Goal: Communication & Community: Share content

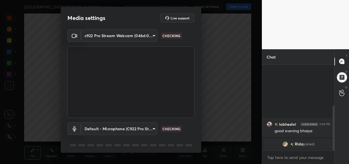
click at [293, 145] on div "labheshri 5:59 PM good evening [PERSON_NAME] joined Rida 6:00 PM Good evening […" at bounding box center [298, 108] width 73 height 86
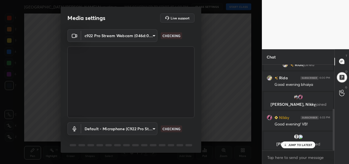
scroll to position [92, 0]
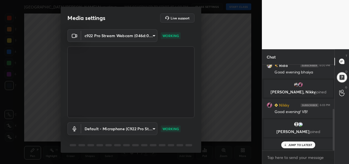
click at [292, 148] on div "JUMP TO LATEST" at bounding box center [298, 144] width 34 height 7
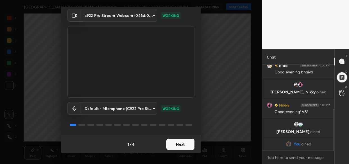
click at [176, 145] on button "Next" at bounding box center [180, 144] width 28 height 11
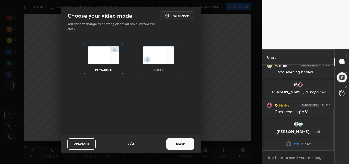
click at [176, 145] on button "Next" at bounding box center [180, 143] width 28 height 11
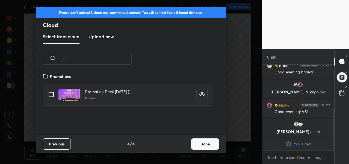
scroll to position [62, 180]
click at [193, 143] on button "Done" at bounding box center [205, 143] width 28 height 11
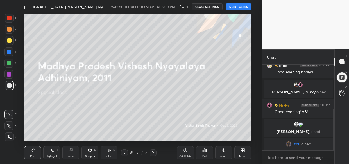
click at [234, 8] on button "START CLASS" at bounding box center [238, 6] width 25 height 7
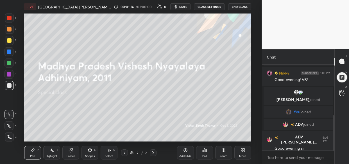
scroll to position [143, 0]
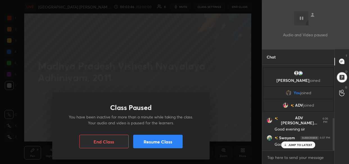
click at [173, 141] on button "Resume Class" at bounding box center [157, 141] width 49 height 13
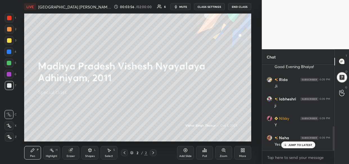
scroll to position [240, 0]
click at [245, 154] on div "More" at bounding box center [242, 152] width 17 height 13
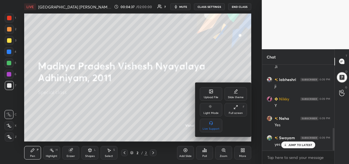
click at [207, 93] on div "Upload File" at bounding box center [211, 93] width 22 height 13
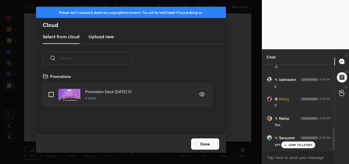
scroll to position [62, 180]
click at [101, 37] on h3 "Upload new" at bounding box center [101, 36] width 25 height 7
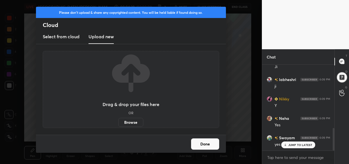
click at [132, 121] on label "Browse" at bounding box center [130, 122] width 25 height 9
click at [118, 121] on input "Browse" at bounding box center [118, 122] width 0 height 9
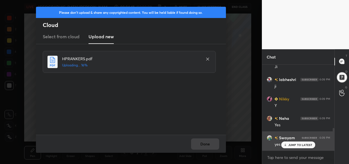
click at [302, 145] on p "JUMP TO LATEST" at bounding box center [300, 144] width 24 height 3
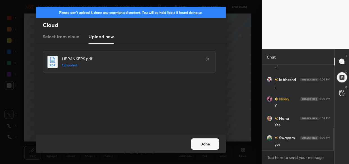
click at [206, 145] on button "Done" at bounding box center [205, 143] width 28 height 11
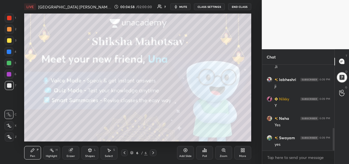
click at [243, 153] on div "More" at bounding box center [242, 152] width 17 height 13
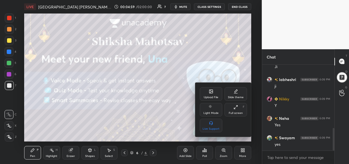
click at [214, 94] on div "Upload File" at bounding box center [211, 93] width 22 height 13
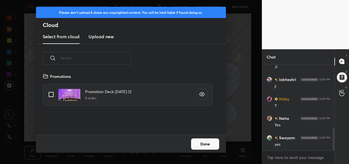
click at [103, 38] on h3 "Upload new" at bounding box center [101, 36] width 25 height 7
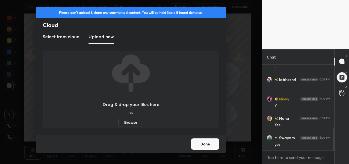
click at [131, 121] on label "Browse" at bounding box center [130, 122] width 25 height 9
click at [118, 121] on input "Browse" at bounding box center [118, 122] width 0 height 9
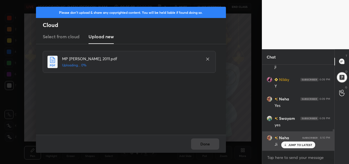
drag, startPoint x: 297, startPoint y: 145, endPoint x: 282, endPoint y: 148, distance: 16.1
click at [297, 146] on p "JUMP TO LATEST" at bounding box center [300, 144] width 24 height 3
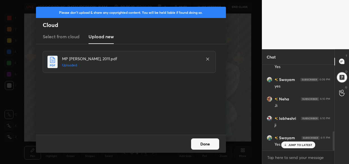
scroll to position [318, 0]
drag, startPoint x: 207, startPoint y: 144, endPoint x: 205, endPoint y: 147, distance: 3.9
click at [208, 143] on button "Done" at bounding box center [205, 143] width 28 height 11
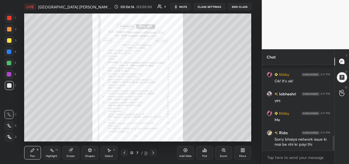
scroll to position [410, 0]
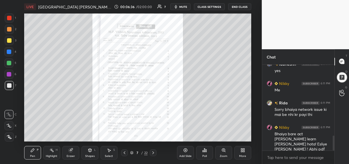
click at [7, 40] on div at bounding box center [9, 40] width 4 height 4
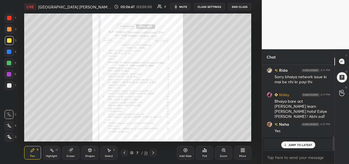
scroll to position [462, 0]
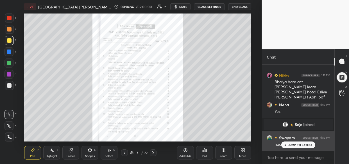
click at [308, 145] on p "JUMP TO LATEST" at bounding box center [300, 144] width 24 height 3
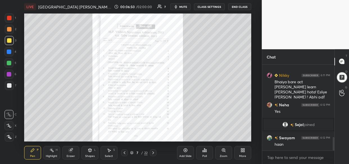
scroll to position [482, 0]
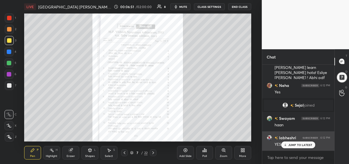
click at [293, 146] on p "JUMP TO LATEST" at bounding box center [300, 144] width 24 height 3
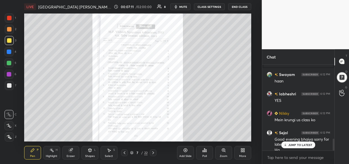
scroll to position [531, 0]
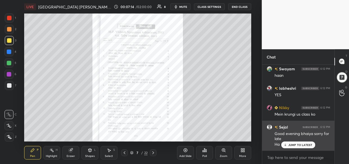
click at [298, 146] on p "JUMP TO LATEST" at bounding box center [300, 144] width 24 height 3
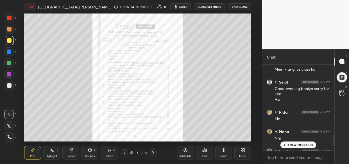
scroll to position [590, 0]
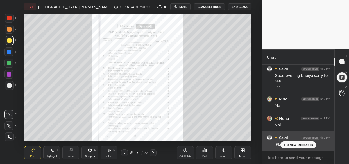
click at [298, 146] on p "3 NEW MESSAGES" at bounding box center [301, 144] width 26 height 3
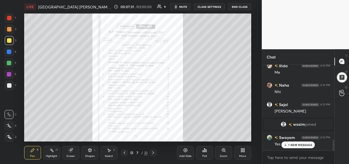
scroll to position [534, 0]
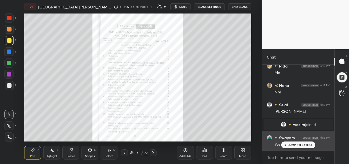
click at [308, 145] on p "JUMP TO LATEST" at bounding box center [300, 144] width 24 height 3
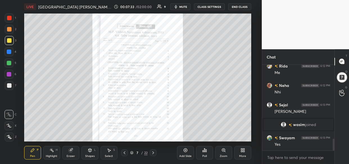
scroll to position [553, 0]
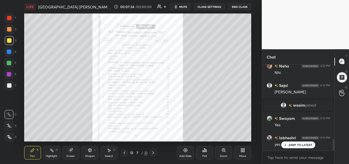
drag, startPoint x: 75, startPoint y: 151, endPoint x: 70, endPoint y: 158, distance: 8.4
click at [75, 151] on div "Eraser" at bounding box center [70, 152] width 17 height 13
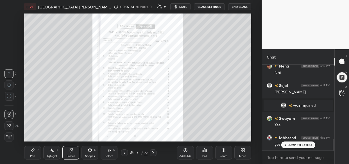
click at [8, 136] on span "Erase all" at bounding box center [9, 137] width 8 height 4
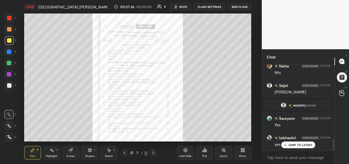
click at [6, 43] on div at bounding box center [9, 40] width 9 height 9
drag, startPoint x: 8, startPoint y: 138, endPoint x: 5, endPoint y: 137, distance: 3.1
click at [8, 139] on div at bounding box center [9, 136] width 9 height 9
click at [10, 135] on icon at bounding box center [9, 137] width 5 height 4
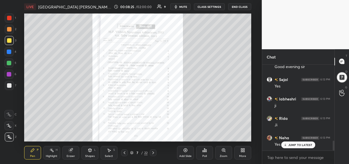
scroll to position [669, 0]
click at [60, 129] on div "LIVE [GEOGRAPHIC_DATA] [PERSON_NAME], 2011 00:08:29 / 02:00:00 9 mute CLASS SET…" at bounding box center [138, 82] width 240 height 164
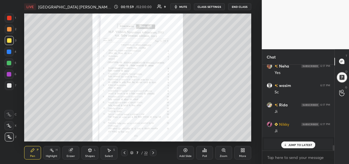
click at [295, 146] on p "JUMP TO LATEST" at bounding box center [300, 144] width 24 height 3
click at [282, 144] on div "[PERSON_NAME] joined" at bounding box center [299, 143] width 70 height 11
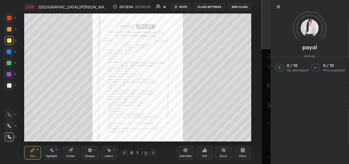
drag, startPoint x: 8, startPoint y: 19, endPoint x: 9, endPoint y: 23, distance: 4.6
click at [9, 20] on div at bounding box center [9, 18] width 4 height 4
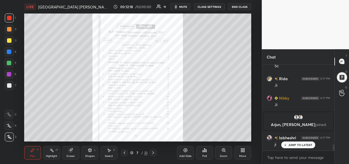
scroll to position [1116, 0]
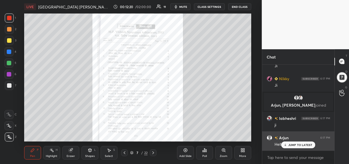
drag, startPoint x: 295, startPoint y: 145, endPoint x: 279, endPoint y: 146, distance: 15.8
click at [295, 145] on p "JUMP TO LATEST" at bounding box center [300, 144] width 24 height 3
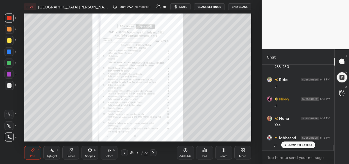
scroll to position [1233, 0]
click at [203, 137] on div "LIVE [GEOGRAPHIC_DATA] [PERSON_NAME], 2011 00:12:59 / 02:00:00 10 mute CLASS SE…" at bounding box center [138, 82] width 240 height 164
click at [198, 140] on div "LIVE [GEOGRAPHIC_DATA] [PERSON_NAME], 2011 00:12:59 / 02:00:00 10 mute CLASS SE…" at bounding box center [138, 82] width 240 height 164
click at [199, 137] on div "LIVE [GEOGRAPHIC_DATA] [PERSON_NAME], 2011 00:13:00 / 02:00:00 10 mute CLASS SE…" at bounding box center [138, 82] width 240 height 164
click at [201, 137] on div "LIVE [GEOGRAPHIC_DATA] [PERSON_NAME], 2011 00:13:00 / 02:00:00 10 mute CLASS SE…" at bounding box center [138, 82] width 240 height 164
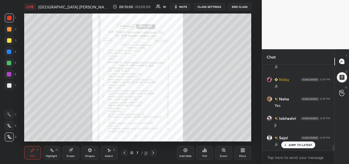
click at [204, 137] on div "LIVE [GEOGRAPHIC_DATA] [PERSON_NAME], 2011 00:13:00 / 02:00:00 10 mute CLASS SE…" at bounding box center [138, 82] width 240 height 164
click at [199, 140] on div "LIVE [GEOGRAPHIC_DATA] [PERSON_NAME], 2011 00:13:00 / 02:00:00 10 mute CLASS SE…" at bounding box center [138, 82] width 240 height 164
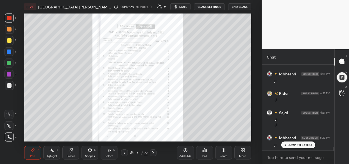
scroll to position [2150, 0]
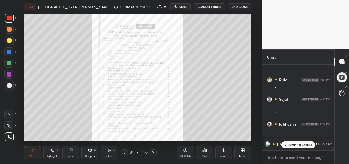
click at [299, 142] on div "JUMP TO LATEST" at bounding box center [298, 144] width 34 height 7
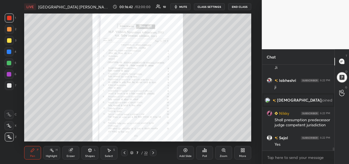
scroll to position [2213, 0]
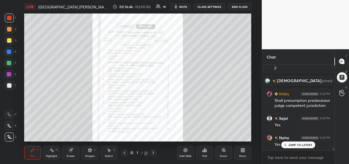
click at [184, 152] on icon at bounding box center [185, 150] width 4 height 4
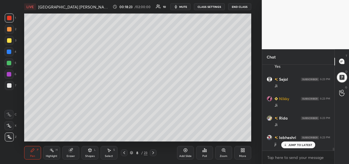
scroll to position [2471, 0]
drag, startPoint x: 185, startPoint y: 154, endPoint x: 181, endPoint y: 152, distance: 4.1
click at [184, 154] on div "Add Slide" at bounding box center [185, 152] width 17 height 13
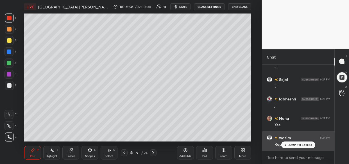
click at [287, 147] on div "JUMP TO LATEST" at bounding box center [298, 144] width 34 height 7
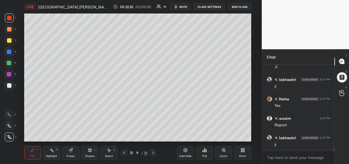
scroll to position [3000, 0]
click at [188, 137] on div "LIVE [GEOGRAPHIC_DATA] [PERSON_NAME], 2011 00:22:20 / 02:00:00 11 mute CLASS SE…" at bounding box center [138, 82] width 240 height 164
click at [215, 130] on div "LIVE [GEOGRAPHIC_DATA] [PERSON_NAME], 2011 00:22:22 / 02:00:00 11 mute CLASS SE…" at bounding box center [138, 82] width 240 height 164
click at [211, 20] on div "LIVE [GEOGRAPHIC_DATA] [PERSON_NAME], 2011 00:24:05 / 02:00:00 11 mute CLASS SE…" at bounding box center [138, 82] width 240 height 164
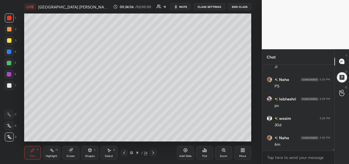
click at [205, 11] on div "LIVE [GEOGRAPHIC_DATA] [PERSON_NAME], 2011 00:24:06 / 02:00:00 11 mute CLASS SE…" at bounding box center [137, 6] width 227 height 13
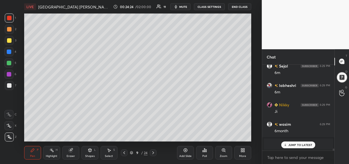
click at [290, 143] on p "JUMP TO LATEST" at bounding box center [300, 144] width 24 height 3
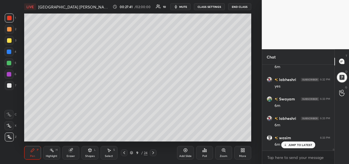
scroll to position [3782, 0]
click at [190, 149] on div "Add Slide" at bounding box center [185, 152] width 17 height 13
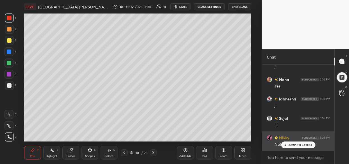
drag, startPoint x: 293, startPoint y: 143, endPoint x: 283, endPoint y: 146, distance: 11.3
click at [292, 143] on div "JUMP TO LATEST" at bounding box center [298, 144] width 34 height 7
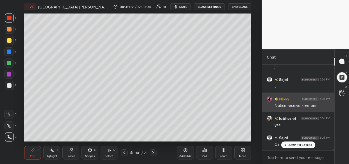
scroll to position [4538, 0]
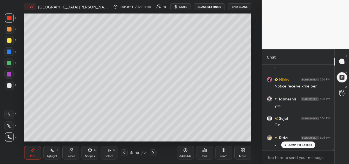
click at [187, 155] on div "Add Slide" at bounding box center [185, 156] width 12 height 3
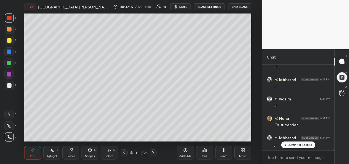
scroll to position [4649, 0]
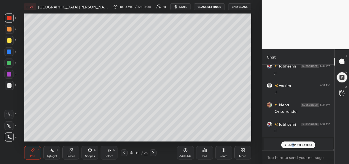
click at [292, 143] on div "JUMP TO LATEST" at bounding box center [298, 144] width 34 height 7
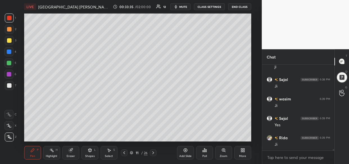
scroll to position [4998, 0]
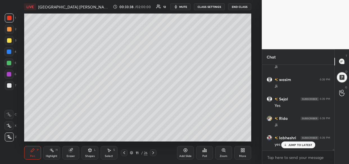
click at [252, 67] on div "Setting up your live class Poll for secs No correct answer Start poll" at bounding box center [138, 77] width 240 height 128
click at [187, 154] on div "Add Slide" at bounding box center [185, 152] width 17 height 13
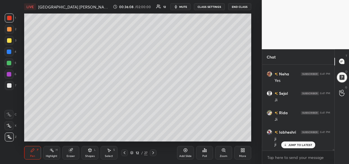
click at [177, 143] on div "LIVE [GEOGRAPHIC_DATA] [PERSON_NAME], 2011 00:36:08 / 02:00:00 12 mute CLASS SE…" at bounding box center [138, 82] width 240 height 164
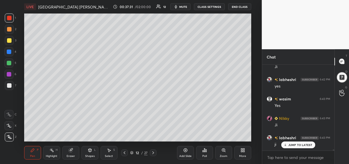
scroll to position [5959, 0]
click at [179, 140] on div "LIVE [GEOGRAPHIC_DATA] [PERSON_NAME], 2011 00:37:44 / 02:00:00 12 mute CLASS SE…" at bounding box center [138, 82] width 240 height 164
click at [251, 85] on div "Setting up your live class Poll for secs No correct answer Start poll" at bounding box center [138, 77] width 240 height 128
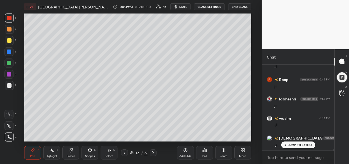
scroll to position [6597, 0]
click at [187, 155] on div "Add Slide" at bounding box center [185, 152] width 17 height 13
drag, startPoint x: 11, startPoint y: 39, endPoint x: 16, endPoint y: 47, distance: 9.5
click at [12, 39] on div at bounding box center [9, 40] width 9 height 9
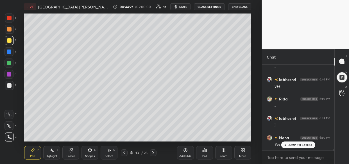
scroll to position [7364, 0]
click at [188, 151] on icon at bounding box center [185, 150] width 4 height 4
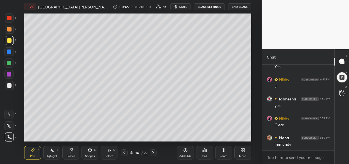
scroll to position [7727, 0]
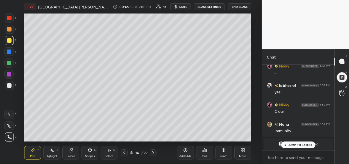
click at [294, 146] on p "JUMP TO LATEST" at bounding box center [300, 144] width 24 height 3
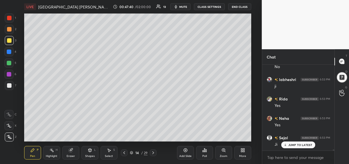
scroll to position [6584, 0]
click at [184, 152] on icon at bounding box center [185, 150] width 4 height 4
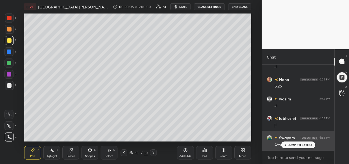
click at [295, 143] on p "JUMP TO LATEST" at bounding box center [300, 144] width 24 height 3
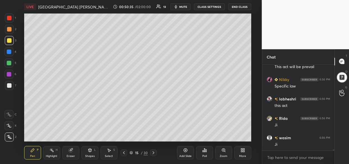
scroll to position [7398, 0]
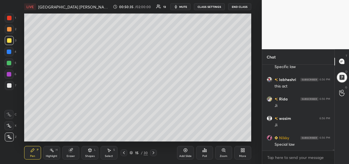
click at [240, 129] on div "LIVE [GEOGRAPHIC_DATA] [PERSON_NAME] Nyayalaya Adhiniyam, 2011 00:50:35 / 02:00…" at bounding box center [138, 82] width 240 height 164
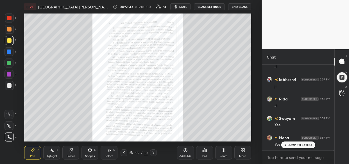
scroll to position [7709, 0]
click at [229, 153] on div "Zoom" at bounding box center [223, 152] width 17 height 13
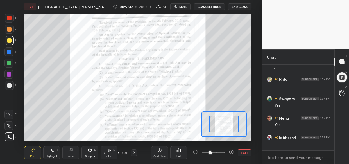
click at [226, 155] on div at bounding box center [214, 152] width 42 height 7
click at [231, 154] on div at bounding box center [232, 152] width 6 height 7
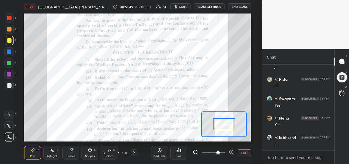
click at [232, 152] on icon at bounding box center [232, 152] width 6 height 6
drag, startPoint x: 234, startPoint y: 152, endPoint x: 231, endPoint y: 148, distance: 5.2
click at [234, 151] on div at bounding box center [214, 152] width 42 height 7
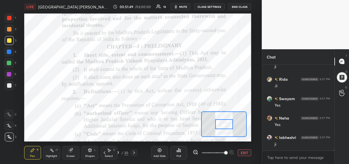
click at [231, 150] on div at bounding box center [214, 152] width 42 height 7
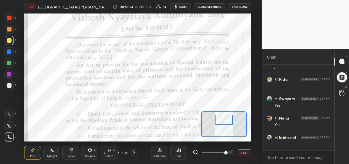
drag, startPoint x: 219, startPoint y: 124, endPoint x: 219, endPoint y: 119, distance: 4.5
click at [219, 119] on div at bounding box center [224, 120] width 18 height 10
click at [10, 62] on div at bounding box center [9, 63] width 4 height 4
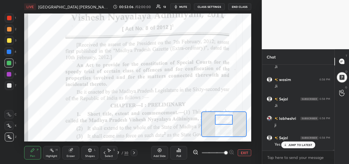
scroll to position [7883, 0]
click at [10, 17] on div at bounding box center [9, 18] width 4 height 4
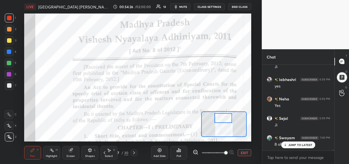
click at [222, 117] on div at bounding box center [224, 118] width 18 height 10
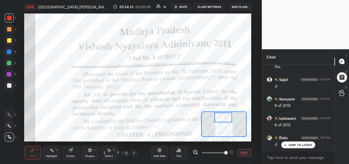
scroll to position [8194, 0]
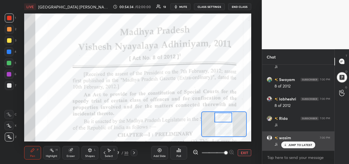
click at [294, 145] on p "JUMP TO LATEST" at bounding box center [300, 144] width 24 height 3
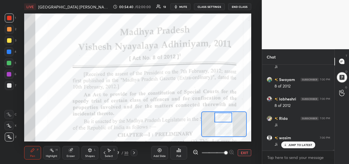
scroll to position [8213, 0]
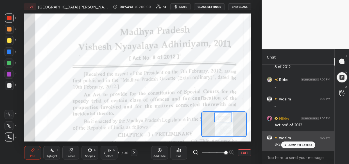
click at [293, 144] on p "JUMP TO LATEST" at bounding box center [300, 144] width 24 height 3
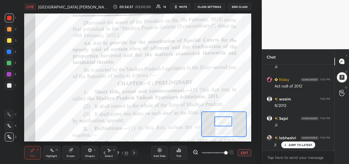
scroll to position [8291, 0]
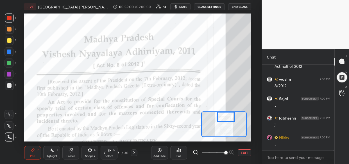
drag, startPoint x: 227, startPoint y: 118, endPoint x: 229, endPoint y: 117, distance: 3.1
click at [229, 117] on div at bounding box center [226, 117] width 18 height 10
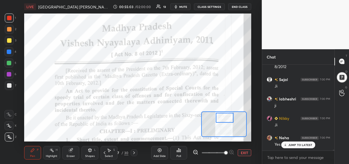
click at [228, 118] on div at bounding box center [225, 118] width 18 height 10
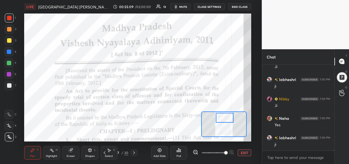
drag, startPoint x: 155, startPoint y: 153, endPoint x: 121, endPoint y: 146, distance: 34.5
click at [154, 153] on div "Add Slide" at bounding box center [159, 152] width 17 height 13
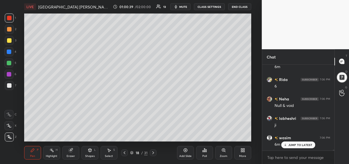
scroll to position [10097, 0]
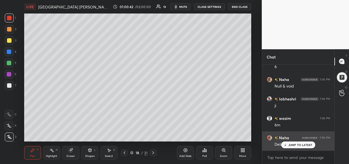
click at [294, 143] on div "JUMP TO LATEST" at bounding box center [298, 144] width 34 height 7
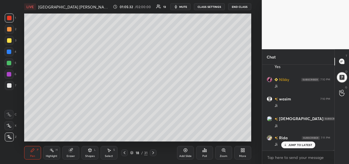
scroll to position [12233, 0]
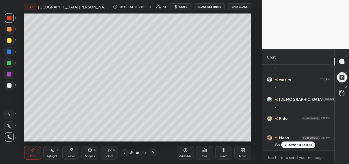
click at [64, 143] on div "LIVE [GEOGRAPHIC_DATA] [PERSON_NAME], 2011 01:05:34 / 02:00:00 13 mute CLASS SE…" at bounding box center [138, 82] width 240 height 164
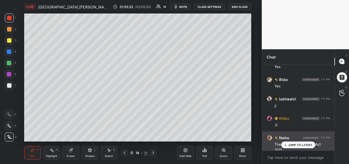
scroll to position [12355, 0]
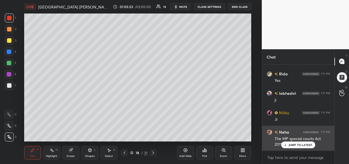
click at [292, 145] on p "JUMP TO LATEST" at bounding box center [300, 144] width 24 height 3
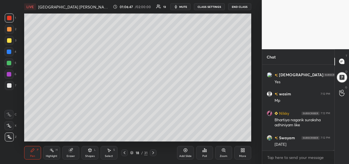
scroll to position [12729, 0]
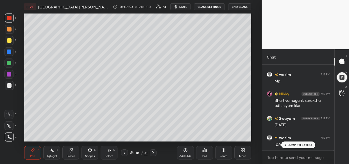
drag, startPoint x: 184, startPoint y: 150, endPoint x: 160, endPoint y: 147, distance: 23.8
click at [184, 151] on icon at bounding box center [186, 150] width 4 height 4
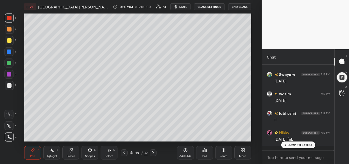
scroll to position [12792, 0]
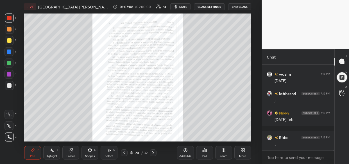
click at [227, 150] on div "Zoom" at bounding box center [223, 152] width 17 height 13
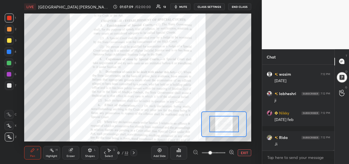
click at [224, 152] on span at bounding box center [214, 152] width 24 height 8
click at [212, 154] on span at bounding box center [210, 152] width 3 height 3
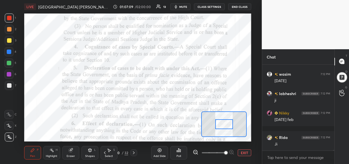
click at [228, 153] on span at bounding box center [225, 152] width 3 height 3
drag, startPoint x: 231, startPoint y: 154, endPoint x: 229, endPoint y: 152, distance: 3.0
click at [232, 152] on div at bounding box center [214, 152] width 42 height 7
click at [228, 154] on span at bounding box center [225, 152] width 3 height 3
click at [227, 151] on span at bounding box center [225, 152] width 3 height 3
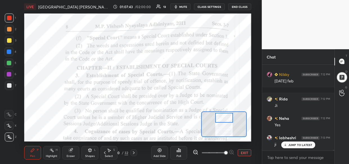
scroll to position [12850, 0]
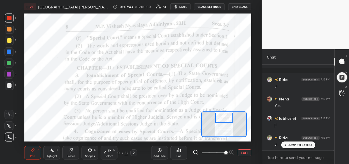
drag, startPoint x: 227, startPoint y: 127, endPoint x: 227, endPoint y: 121, distance: 6.5
click at [227, 121] on div at bounding box center [224, 118] width 18 height 10
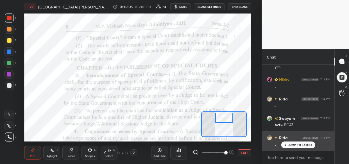
click at [294, 145] on p "JUMP TO LATEST" at bounding box center [300, 144] width 24 height 3
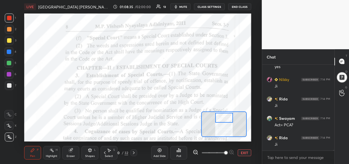
scroll to position [13102, 0]
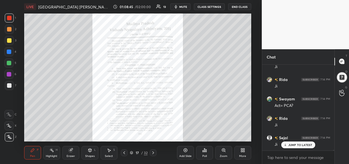
click at [219, 154] on div "Zoom" at bounding box center [223, 152] width 17 height 13
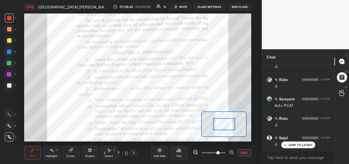
click at [226, 153] on div at bounding box center [214, 152] width 42 height 7
click at [228, 150] on div at bounding box center [214, 152] width 42 height 7
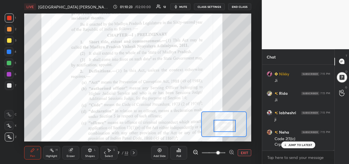
click at [227, 124] on div at bounding box center [225, 126] width 22 height 12
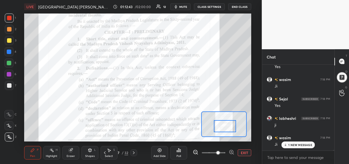
scroll to position [13915, 0]
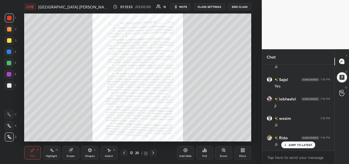
click at [221, 148] on div "Zoom" at bounding box center [223, 152] width 17 height 13
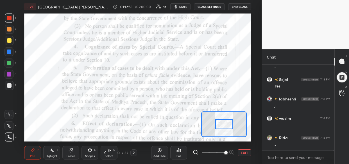
click at [224, 151] on span at bounding box center [225, 152] width 3 height 3
click at [228, 146] on div "Add Slide Poll EXIT" at bounding box center [201, 152] width 100 height 31
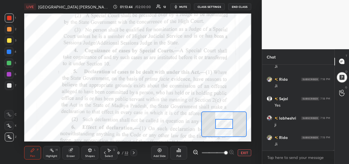
click at [225, 121] on div at bounding box center [224, 124] width 18 height 10
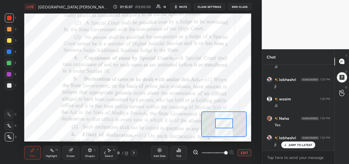
scroll to position [14128, 0]
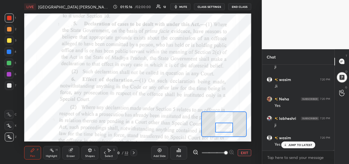
drag, startPoint x: 225, startPoint y: 123, endPoint x: 225, endPoint y: 128, distance: 4.5
click at [225, 128] on div at bounding box center [224, 128] width 18 height 10
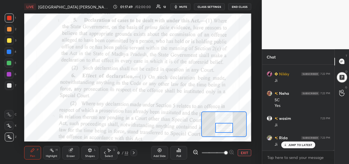
scroll to position [14547, 0]
click at [228, 127] on div at bounding box center [224, 124] width 46 height 26
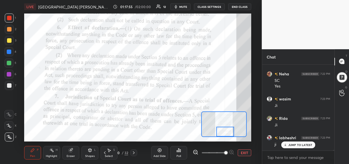
drag, startPoint x: 228, startPoint y: 127, endPoint x: 225, endPoint y: 131, distance: 5.5
click at [225, 131] on div at bounding box center [225, 132] width 18 height 10
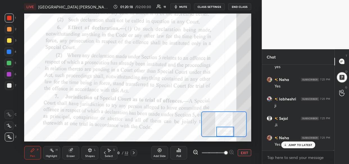
scroll to position [15004, 0]
click at [60, 134] on div "LIVE [GEOGRAPHIC_DATA] [PERSON_NAME], 2011 01:20:18 / 02:00:00 11 mute CLASS SE…" at bounding box center [138, 82] width 240 height 164
click at [64, 131] on div "LIVE [GEOGRAPHIC_DATA] [PERSON_NAME], 2011 01:20:18 / 02:00:00 11 mute CLASS SE…" at bounding box center [138, 82] width 240 height 164
drag, startPoint x: 53, startPoint y: 141, endPoint x: 22, endPoint y: 152, distance: 33.3
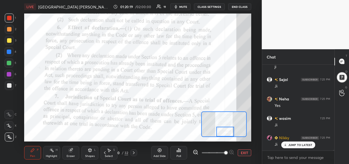
click at [40, 146] on div "LIVE [GEOGRAPHIC_DATA] [PERSON_NAME], 2011 01:20:19 / 02:00:00 11 mute CLASS SE…" at bounding box center [138, 82] width 240 height 164
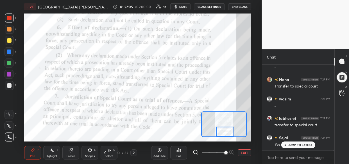
scroll to position [15708, 0]
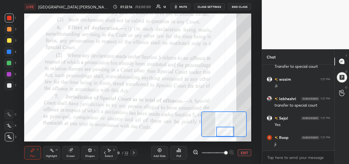
click at [191, 139] on div "LIVE [GEOGRAPHIC_DATA] [PERSON_NAME], 2011 01:22:16 / 02:00:00 12 mute CLASS SE…" at bounding box center [138, 82] width 240 height 164
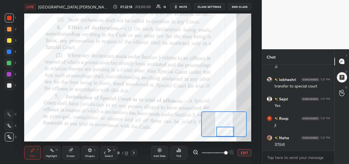
scroll to position [15746, 0]
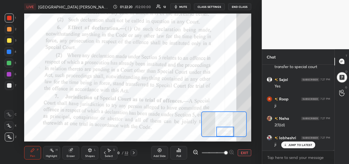
click at [153, 139] on div "LIVE [GEOGRAPHIC_DATA] [PERSON_NAME], 2011 01:22:20 / 02:00:00 12 mute CLASS SE…" at bounding box center [138, 82] width 240 height 164
click at [165, 137] on div "LIVE [GEOGRAPHIC_DATA] [PERSON_NAME], 2011 01:22:21 / 02:00:00 12 mute CLASS SE…" at bounding box center [138, 82] width 240 height 164
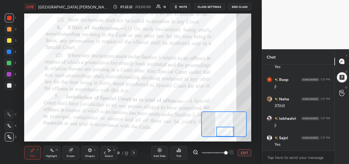
click at [168, 138] on div "LIVE [GEOGRAPHIC_DATA] [PERSON_NAME], 2011 01:22:22 / 02:00:00 12 mute CLASS SE…" at bounding box center [138, 82] width 240 height 164
click at [68, 141] on div "LIVE [GEOGRAPHIC_DATA] [PERSON_NAME], 2011 01:22:34 / 02:00:00 12 mute CLASS SE…" at bounding box center [138, 82] width 240 height 164
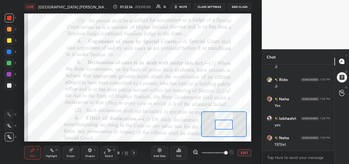
drag, startPoint x: 226, startPoint y: 131, endPoint x: 225, endPoint y: 124, distance: 7.2
click at [225, 124] on div at bounding box center [224, 124] width 18 height 10
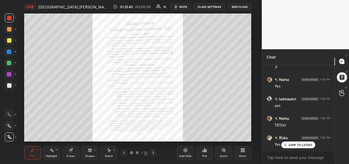
click at [224, 152] on icon at bounding box center [224, 150] width 4 height 4
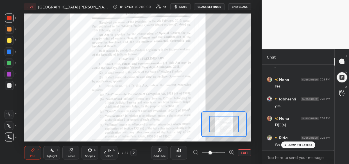
click at [227, 152] on div at bounding box center [214, 152] width 42 height 7
click at [229, 151] on icon at bounding box center [232, 152] width 6 height 6
click at [229, 151] on icon at bounding box center [231, 152] width 4 height 4
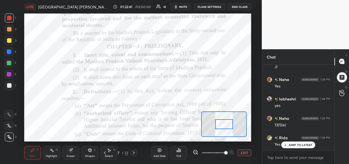
click at [228, 152] on span at bounding box center [225, 152] width 3 height 3
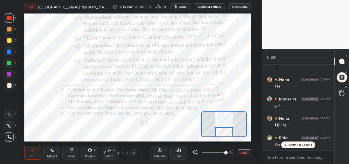
drag, startPoint x: 222, startPoint y: 124, endPoint x: 222, endPoint y: 132, distance: 7.9
click at [222, 132] on div at bounding box center [224, 132] width 18 height 10
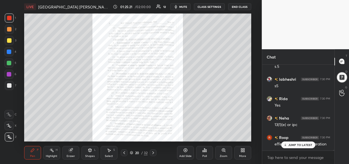
scroll to position [16638, 0]
drag, startPoint x: 224, startPoint y: 151, endPoint x: 230, endPoint y: 149, distance: 6.4
click at [224, 151] on icon at bounding box center [223, 149] width 3 height 3
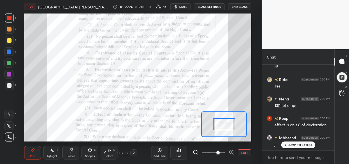
click at [232, 150] on icon at bounding box center [232, 152] width 6 height 6
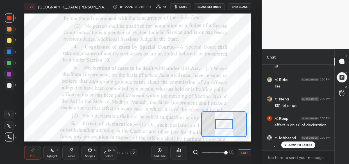
click at [231, 149] on div at bounding box center [214, 152] width 42 height 7
click at [232, 151] on div at bounding box center [214, 152] width 42 height 7
click at [228, 152] on span at bounding box center [225, 152] width 3 height 3
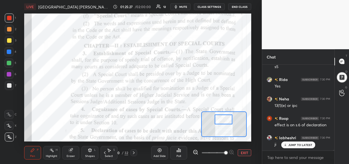
drag, startPoint x: 223, startPoint y: 126, endPoint x: 223, endPoint y: 118, distance: 7.3
click at [223, 118] on div at bounding box center [224, 119] width 18 height 10
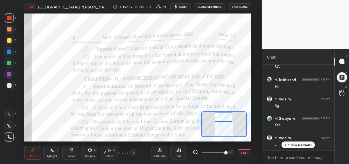
scroll to position [16909, 0]
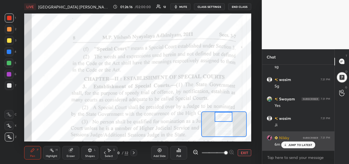
click at [292, 146] on div "JUMP TO LATEST" at bounding box center [298, 144] width 34 height 7
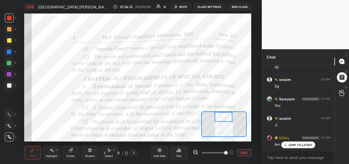
scroll to position [16929, 0]
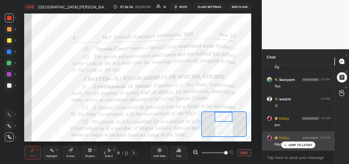
click at [295, 147] on div "JUMP TO LATEST" at bounding box center [298, 144] width 34 height 7
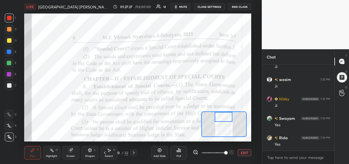
scroll to position [17201, 0]
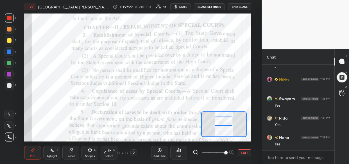
drag, startPoint x: 228, startPoint y: 118, endPoint x: 228, endPoint y: 123, distance: 4.8
click at [228, 123] on div at bounding box center [224, 121] width 18 height 10
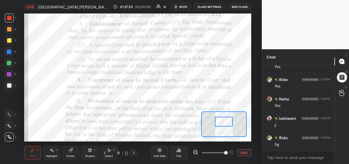
scroll to position [17259, 0]
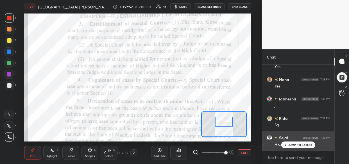
click at [294, 144] on p "JUMP TO LATEST" at bounding box center [300, 144] width 24 height 3
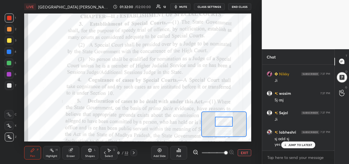
scroll to position [18334, 0]
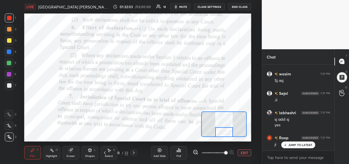
drag, startPoint x: 224, startPoint y: 122, endPoint x: 224, endPoint y: 134, distance: 11.8
click at [224, 134] on div at bounding box center [224, 132] width 18 height 10
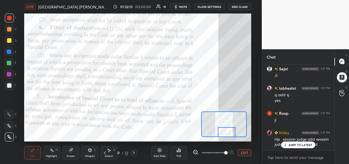
drag, startPoint x: 223, startPoint y: 131, endPoint x: 225, endPoint y: 132, distance: 3.0
click at [225, 132] on div at bounding box center [227, 132] width 18 height 10
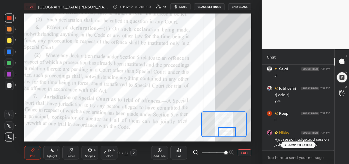
scroll to position [18378, 0]
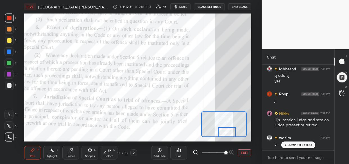
click at [203, 112] on div "Setting up your live class Poll for secs No correct answer Start poll" at bounding box center [137, 77] width 227 height 128
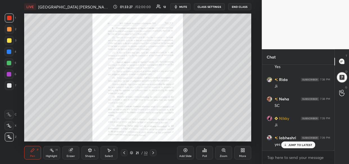
scroll to position [18610, 0]
click at [223, 150] on icon at bounding box center [224, 150] width 4 height 4
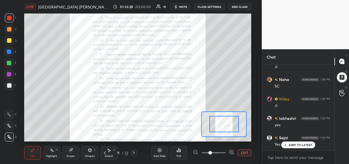
click at [224, 152] on span at bounding box center [214, 152] width 24 height 8
click at [212, 151] on span at bounding box center [210, 152] width 3 height 3
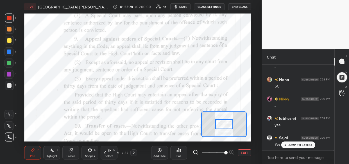
click at [228, 151] on span at bounding box center [225, 152] width 3 height 3
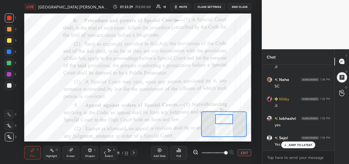
drag, startPoint x: 225, startPoint y: 123, endPoint x: 225, endPoint y: 118, distance: 5.6
click at [225, 118] on div at bounding box center [224, 119] width 18 height 10
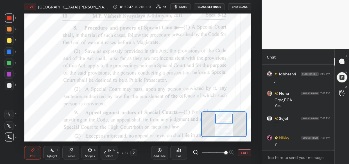
scroll to position [19101, 0]
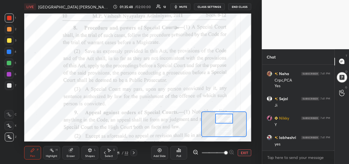
click at [259, 49] on div "1 2 3 4 5 6 7 C X Z C X Z E E Erase all H H LIVE [GEOGRAPHIC_DATA] [PERSON_NAME…" at bounding box center [131, 82] width 262 height 164
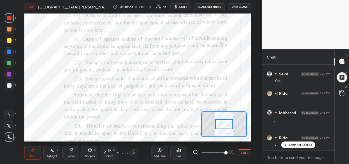
scroll to position [19675, 0]
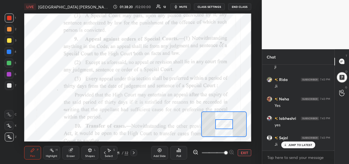
drag, startPoint x: 225, startPoint y: 119, endPoint x: 225, endPoint y: 125, distance: 6.2
click at [225, 125] on div at bounding box center [224, 124] width 18 height 10
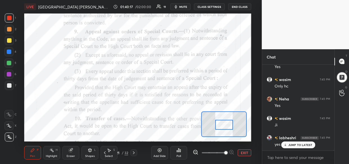
scroll to position [20063, 0]
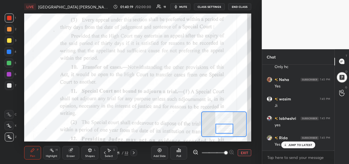
drag, startPoint x: 224, startPoint y: 123, endPoint x: 224, endPoint y: 127, distance: 3.9
click at [224, 127] on div at bounding box center [225, 129] width 18 height 10
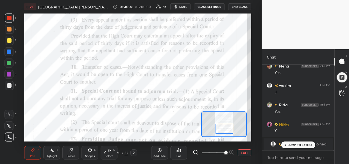
click at [297, 146] on p "JUMP TO LATEST" at bounding box center [300, 144] width 24 height 3
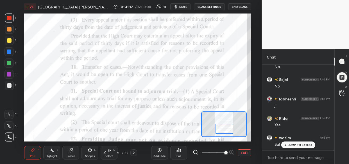
scroll to position [20290, 0]
click at [211, 114] on div "Setting up your live class Poll for secs No correct answer Start poll" at bounding box center [137, 77] width 227 height 128
click at [204, 132] on div "Setting up your live class Poll for secs No correct answer Start poll" at bounding box center [137, 77] width 227 height 128
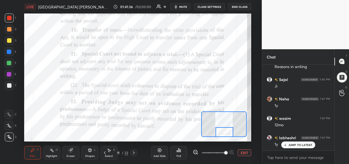
drag, startPoint x: 224, startPoint y: 124, endPoint x: 224, endPoint y: 128, distance: 3.9
click at [224, 128] on div at bounding box center [225, 132] width 18 height 10
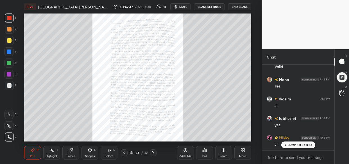
scroll to position [20672, 0]
click at [220, 156] on div "Zoom" at bounding box center [224, 156] width 8 height 3
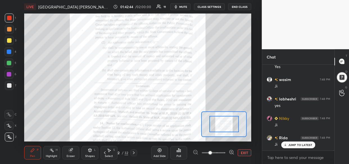
click at [225, 156] on div "Add Slide Poll EXIT" at bounding box center [201, 152] width 100 height 31
click at [231, 154] on icon at bounding box center [232, 152] width 6 height 6
click at [233, 155] on div at bounding box center [232, 152] width 6 height 7
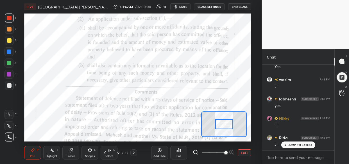
click at [233, 155] on div at bounding box center [214, 152] width 42 height 7
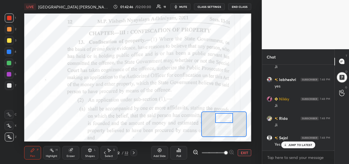
drag, startPoint x: 226, startPoint y: 125, endPoint x: 226, endPoint y: 118, distance: 6.5
click at [226, 118] on div at bounding box center [224, 118] width 18 height 10
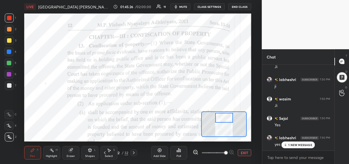
scroll to position [21104, 0]
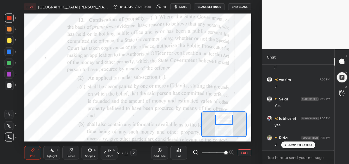
click at [225, 119] on div at bounding box center [224, 120] width 18 height 10
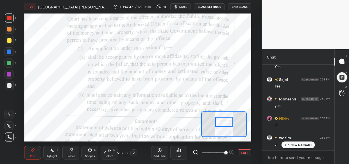
drag, startPoint x: 221, startPoint y: 120, endPoint x: 221, endPoint y: 123, distance: 3.1
click at [221, 123] on div at bounding box center [224, 122] width 18 height 10
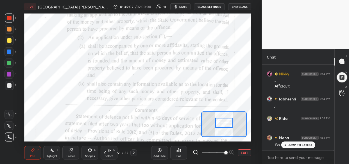
scroll to position [21730, 0]
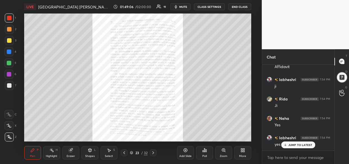
click at [219, 152] on div "Zoom" at bounding box center [223, 152] width 17 height 13
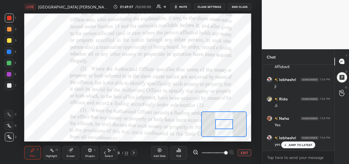
drag, startPoint x: 225, startPoint y: 153, endPoint x: 228, endPoint y: 152, distance: 3.0
click at [227, 152] on span at bounding box center [225, 152] width 3 height 3
click at [228, 153] on span at bounding box center [225, 152] width 3 height 3
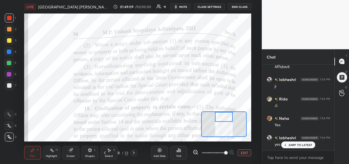
click at [226, 108] on div "Setting up your live class Poll for secs No correct answer Start poll" at bounding box center [137, 77] width 227 height 128
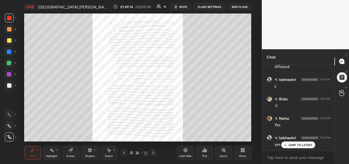
click at [226, 152] on div "Zoom" at bounding box center [223, 152] width 17 height 13
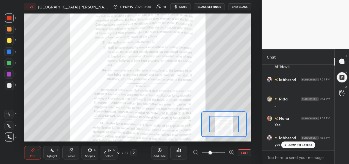
click at [227, 152] on div at bounding box center [214, 152] width 42 height 7
click at [228, 152] on div at bounding box center [214, 152] width 42 height 7
click at [228, 154] on div at bounding box center [214, 152] width 42 height 7
click at [229, 153] on icon at bounding box center [232, 152] width 6 height 6
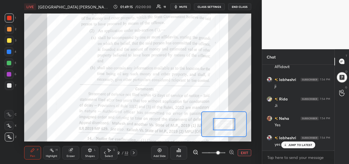
click at [230, 152] on icon at bounding box center [232, 152] width 6 height 6
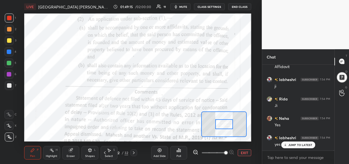
click at [228, 152] on span at bounding box center [225, 152] width 3 height 3
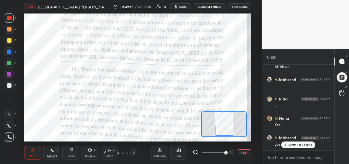
drag, startPoint x: 230, startPoint y: 125, endPoint x: 231, endPoint y: 132, distance: 7.3
click at [231, 132] on div at bounding box center [225, 131] width 18 height 10
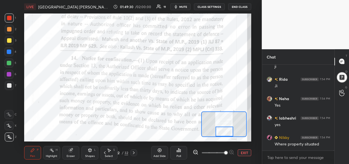
scroll to position [21769, 0]
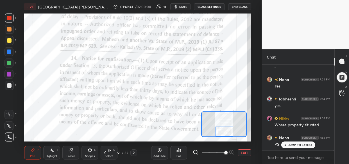
click at [23, 94] on div "Setting up your live class Poll for secs No correct answer Start poll" at bounding box center [138, 77] width 240 height 128
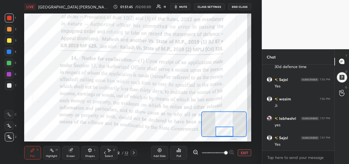
scroll to position [22138, 0]
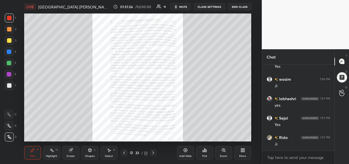
click at [223, 153] on div "Zoom" at bounding box center [223, 152] width 17 height 13
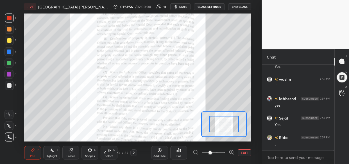
click at [227, 153] on div at bounding box center [214, 152] width 42 height 7
click at [226, 153] on div at bounding box center [214, 152] width 42 height 7
click at [227, 153] on div at bounding box center [214, 152] width 42 height 7
click at [228, 152] on div at bounding box center [214, 152] width 42 height 7
click at [228, 153] on div at bounding box center [214, 152] width 42 height 7
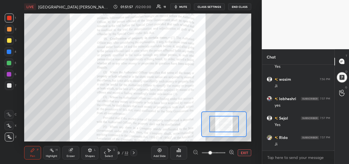
click at [229, 152] on div at bounding box center [214, 152] width 42 height 7
click at [230, 151] on icon at bounding box center [232, 152] width 6 height 6
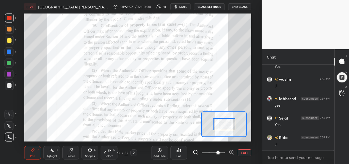
click at [231, 151] on icon at bounding box center [232, 152] width 6 height 6
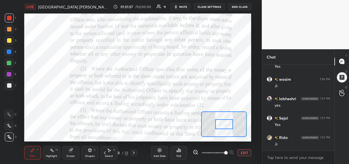
click at [232, 149] on div at bounding box center [214, 152] width 42 height 7
click at [232, 150] on div at bounding box center [214, 152] width 42 height 7
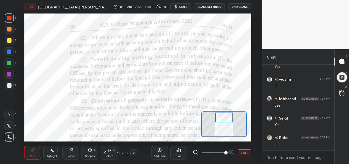
drag, startPoint x: 224, startPoint y: 120, endPoint x: 224, endPoint y: 114, distance: 6.7
click at [224, 114] on div at bounding box center [224, 117] width 18 height 10
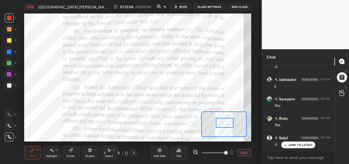
drag, startPoint x: 224, startPoint y: 121, endPoint x: 225, endPoint y: 127, distance: 5.4
click at [225, 127] on div at bounding box center [225, 123] width 18 height 10
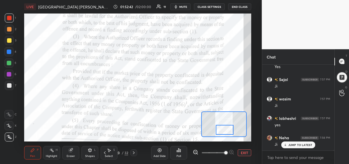
drag, startPoint x: 226, startPoint y: 121, endPoint x: 226, endPoint y: 128, distance: 7.0
click at [226, 129] on div at bounding box center [225, 130] width 18 height 10
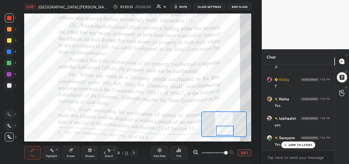
scroll to position [22390, 0]
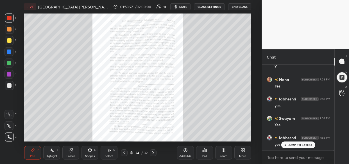
click at [224, 151] on icon at bounding box center [223, 149] width 3 height 3
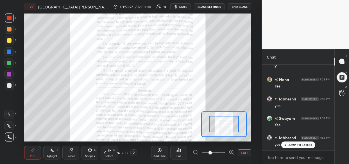
click at [225, 152] on span at bounding box center [214, 152] width 24 height 8
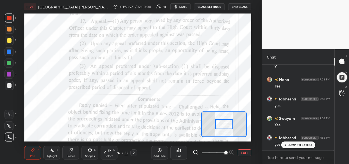
click at [226, 151] on span at bounding box center [225, 152] width 3 height 3
click at [228, 151] on span at bounding box center [225, 152] width 3 height 3
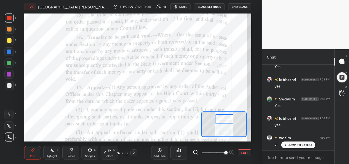
drag, startPoint x: 222, startPoint y: 124, endPoint x: 222, endPoint y: 117, distance: 6.5
click at [222, 117] on div at bounding box center [225, 119] width 18 height 10
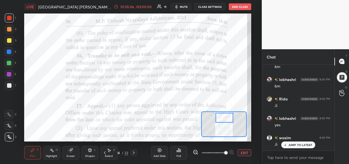
scroll to position [22900, 0]
click at [215, 136] on div "LIVE [GEOGRAPHIC_DATA] [PERSON_NAME], 2011 01:55:12 / 02:00:00 11 mute CLASS SE…" at bounding box center [138, 82] width 240 height 164
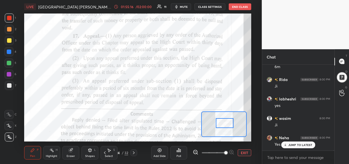
drag, startPoint x: 225, startPoint y: 118, endPoint x: 225, endPoint y: 123, distance: 5.3
click at [225, 123] on div at bounding box center [225, 123] width 18 height 10
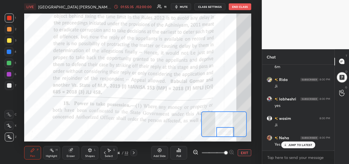
drag, startPoint x: 219, startPoint y: 125, endPoint x: 220, endPoint y: 134, distance: 9.0
click at [220, 134] on div at bounding box center [225, 132] width 18 height 10
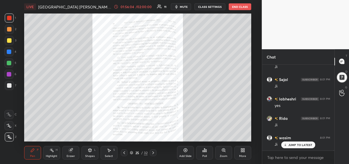
scroll to position [23035, 0]
click at [223, 153] on div "Zoom" at bounding box center [223, 152] width 17 height 13
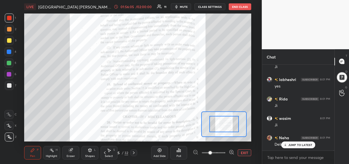
click at [226, 152] on div at bounding box center [214, 152] width 42 height 7
click at [227, 151] on div at bounding box center [214, 152] width 42 height 7
click at [228, 151] on div at bounding box center [214, 152] width 42 height 7
click at [230, 150] on icon at bounding box center [231, 152] width 4 height 4
click at [232, 148] on div "Add Slide Poll EXIT" at bounding box center [201, 152] width 100 height 31
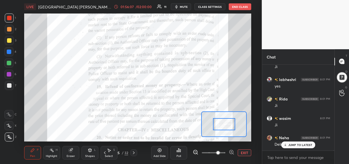
click at [232, 153] on icon at bounding box center [232, 152] width 6 height 6
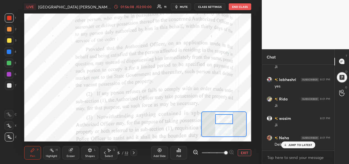
drag, startPoint x: 225, startPoint y: 127, endPoint x: 225, endPoint y: 121, distance: 5.9
click at [225, 121] on div at bounding box center [224, 119] width 18 height 10
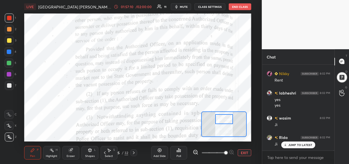
scroll to position [23338, 0]
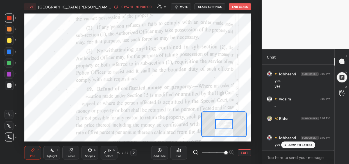
drag, startPoint x: 227, startPoint y: 117, endPoint x: 227, endPoint y: 123, distance: 6.2
click at [227, 123] on div at bounding box center [224, 124] width 18 height 10
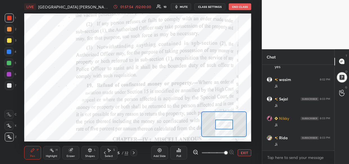
scroll to position [23435, 0]
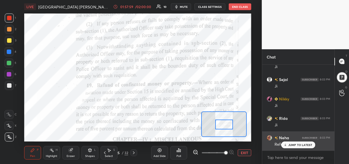
drag, startPoint x: 295, startPoint y: 144, endPoint x: 291, endPoint y: 147, distance: 5.4
click at [295, 144] on p "JUMP TO LATEST" at bounding box center [300, 144] width 24 height 3
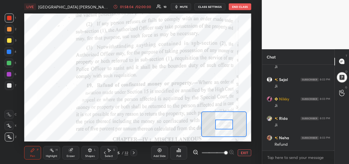
scroll to position [23454, 0]
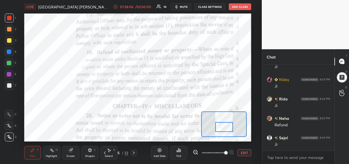
click at [220, 130] on div at bounding box center [224, 127] width 18 height 10
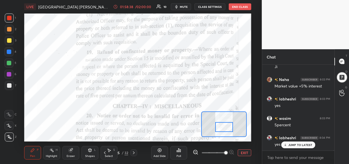
scroll to position [23551, 0]
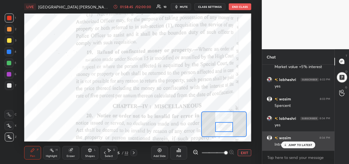
click at [305, 143] on div "JUMP TO LATEST" at bounding box center [298, 144] width 34 height 7
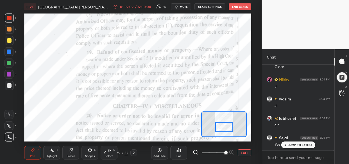
scroll to position [23756, 0]
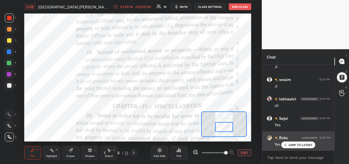
drag, startPoint x: 306, startPoint y: 142, endPoint x: 301, endPoint y: 144, distance: 6.3
click at [304, 143] on div "JUMP TO LATEST" at bounding box center [298, 144] width 34 height 7
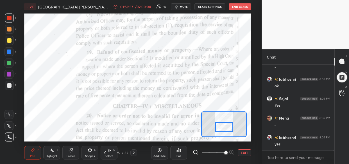
scroll to position [23931, 0]
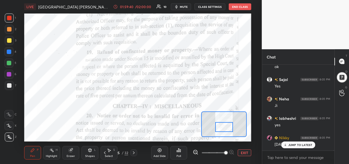
click at [298, 152] on div "x" at bounding box center [298, 157] width 73 height 13
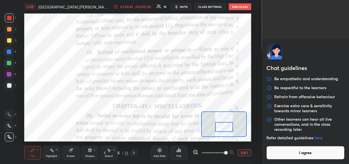
scroll to position [23970, 0]
drag, startPoint x: 306, startPoint y: 150, endPoint x: 298, endPoint y: 154, distance: 9.2
click at [306, 150] on button "I agree" at bounding box center [306, 152] width 78 height 13
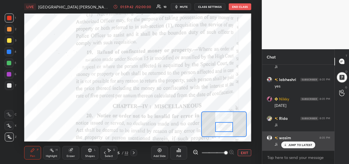
click at [308, 143] on div "JUMP TO LATEST" at bounding box center [298, 144] width 34 height 7
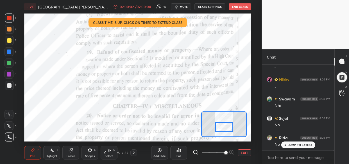
scroll to position [24130, 0]
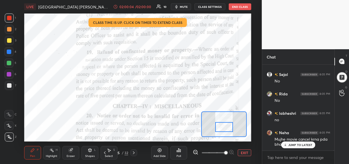
click at [295, 147] on div "JUMP TO LATEST" at bounding box center [298, 144] width 34 height 7
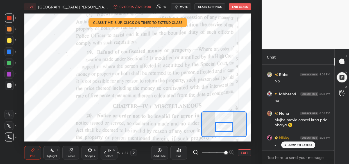
drag, startPoint x: 297, startPoint y: 144, endPoint x: 294, endPoint y: 153, distance: 9.5
click at [298, 146] on p "JUMP TO LATEST" at bounding box center [300, 144] width 24 height 3
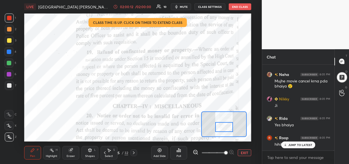
scroll to position [24207, 0]
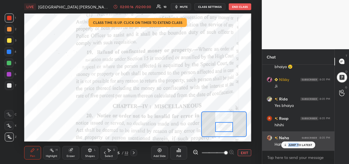
drag, startPoint x: 300, startPoint y: 141, endPoint x: 295, endPoint y: 150, distance: 10.3
click at [299, 142] on div "Nikky 8:05 PM [DATE] Rida 8:05 PM [PERSON_NAME] 8:05 PM Ji labheshri 8:05 PM ji…" at bounding box center [298, 108] width 73 height 86
drag, startPoint x: 312, startPoint y: 145, endPoint x: 311, endPoint y: 149, distance: 4.2
click at [312, 146] on div "JUMP TO LATEST" at bounding box center [298, 144] width 34 height 7
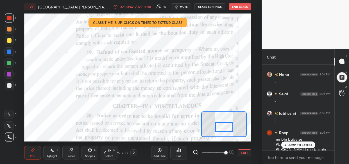
scroll to position [24335, 0]
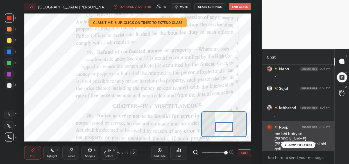
drag, startPoint x: 297, startPoint y: 144, endPoint x: 286, endPoint y: 143, distance: 10.5
click at [296, 144] on p "JUMP TO LATEST" at bounding box center [300, 144] width 24 height 3
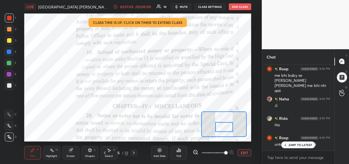
scroll to position [24412, 0]
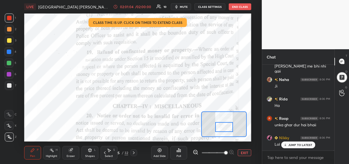
click at [299, 143] on p "JUMP TO LATEST" at bounding box center [300, 144] width 24 height 3
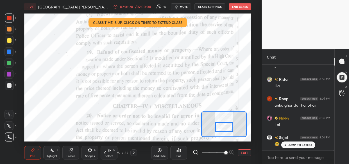
scroll to position [24451, 0]
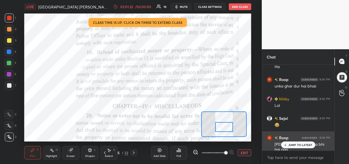
click at [293, 145] on p "JUMP TO LATEST" at bounding box center [300, 144] width 24 height 3
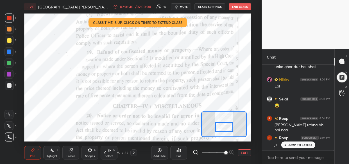
drag, startPoint x: 293, startPoint y: 144, endPoint x: 273, endPoint y: 153, distance: 21.6
click at [292, 144] on p "JUMP TO LATEST" at bounding box center [300, 144] width 24 height 3
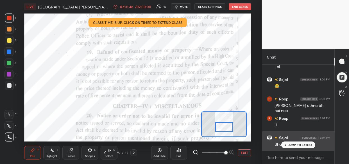
click at [293, 147] on div "JUMP TO LATEST" at bounding box center [298, 144] width 34 height 7
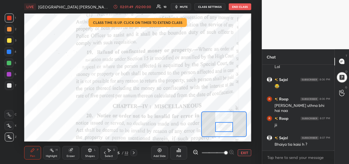
scroll to position [24509, 0]
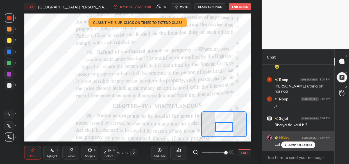
click at [303, 147] on div "JUMP TO LATEST" at bounding box center [298, 144] width 34 height 7
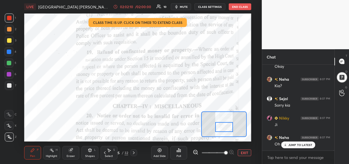
scroll to position [24645, 0]
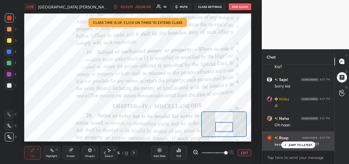
click at [303, 142] on div "JUMP TO LATEST" at bounding box center [298, 144] width 34 height 7
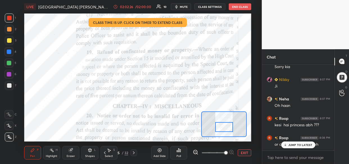
scroll to position [24684, 0]
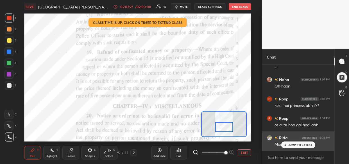
click at [301, 146] on p "JUMP TO LATEST" at bounding box center [300, 144] width 24 height 3
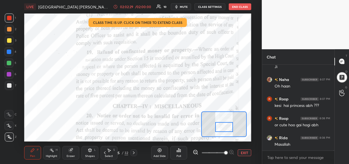
drag, startPoint x: 119, startPoint y: 153, endPoint x: 114, endPoint y: 162, distance: 10.5
click at [119, 152] on div "25" at bounding box center [118, 152] width 6 height 3
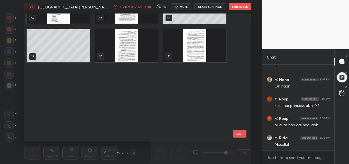
scroll to position [0, 0]
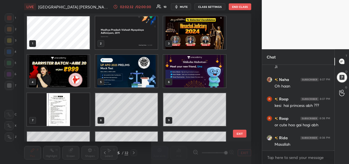
click at [204, 36] on img "grid" at bounding box center [194, 32] width 63 height 33
click at [204, 37] on img "grid" at bounding box center [194, 32] width 63 height 33
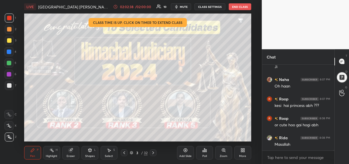
click at [11, 41] on div at bounding box center [9, 40] width 9 height 9
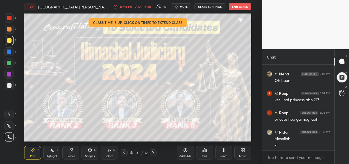
click at [183, 152] on div "Add Slide" at bounding box center [185, 152] width 17 height 13
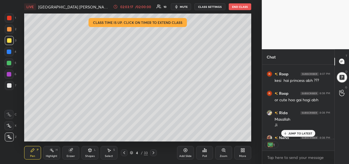
scroll to position [2, 2]
click at [294, 133] on p "JUMP TO LATEST" at bounding box center [300, 133] width 24 height 3
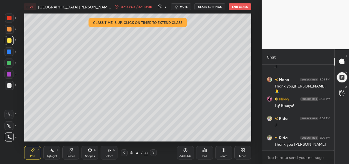
scroll to position [24786, 0]
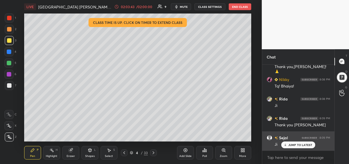
click at [294, 146] on p "JUMP TO LATEST" at bounding box center [300, 144] width 24 height 3
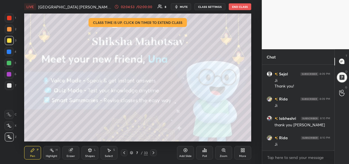
scroll to position [24870, 0]
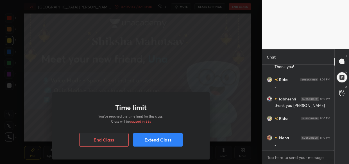
click at [173, 140] on button "Extend Class" at bounding box center [157, 139] width 49 height 13
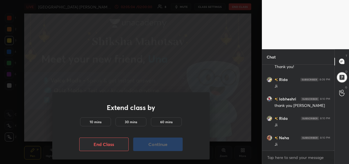
drag, startPoint x: 96, startPoint y: 118, endPoint x: 113, endPoint y: 127, distance: 19.6
click at [96, 118] on div "10 mins" at bounding box center [95, 121] width 31 height 9
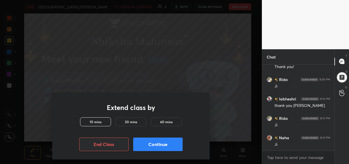
click at [169, 146] on button "Continue" at bounding box center [157, 143] width 49 height 13
click at [172, 147] on button "Continue" at bounding box center [157, 143] width 49 height 13
click at [176, 149] on button "Continue" at bounding box center [157, 143] width 49 height 13
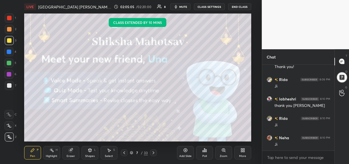
click at [174, 145] on div "Pen P Highlight H Eraser Shapes L Select S 7 / 33 Add Slide Poll Zoom More" at bounding box center [137, 152] width 227 height 22
click at [173, 143] on div "Pen P Highlight H Eraser Shapes L Select S 7 / 33 Add Slide Poll Zoom More" at bounding box center [137, 152] width 227 height 22
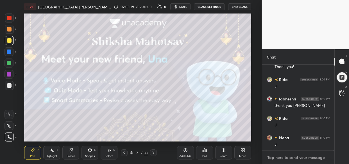
click at [279, 159] on textarea at bounding box center [299, 157] width 64 height 9
paste textarea "[URL][DOMAIN_NAME]"
type textarea "[URL][DOMAIN_NAME]"
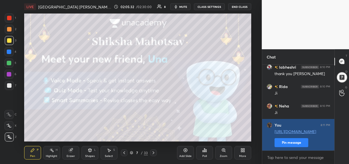
click at [293, 140] on button "Pin message" at bounding box center [292, 142] width 34 height 9
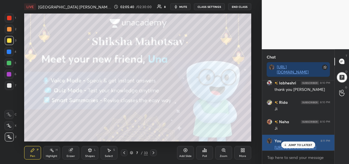
scroll to position [24930, 0]
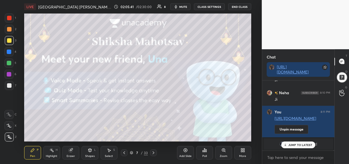
click at [295, 145] on p "JUMP TO LATEST" at bounding box center [300, 144] width 24 height 3
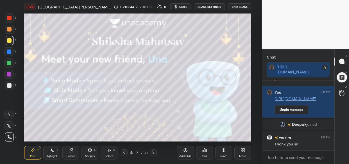
scroll to position [19727, 0]
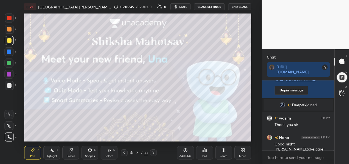
click at [237, 8] on button "End Class" at bounding box center [239, 6] width 23 height 7
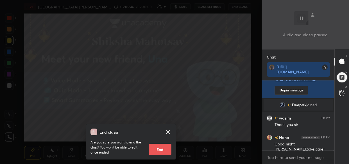
click at [160, 148] on button "End" at bounding box center [160, 149] width 22 height 11
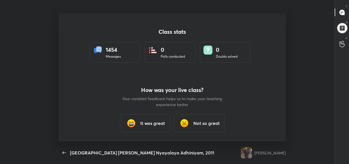
scroll to position [0, 0]
